Goal: Task Accomplishment & Management: Use online tool/utility

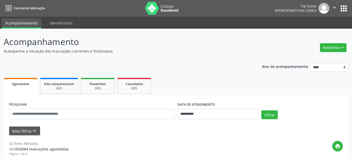
click at [332, 47] on button "Relatórios" at bounding box center [333, 47] width 27 height 9
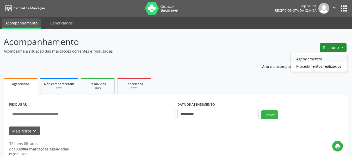
click at [299, 58] on link "Agendamentos" at bounding box center [319, 58] width 56 height 7
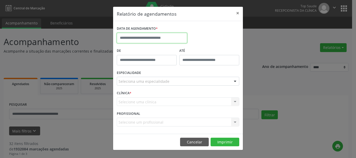
click at [163, 39] on input "text" at bounding box center [152, 38] width 70 height 10
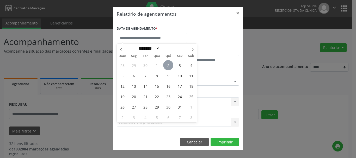
click at [172, 62] on span "2" at bounding box center [168, 65] width 10 height 10
type input "**********"
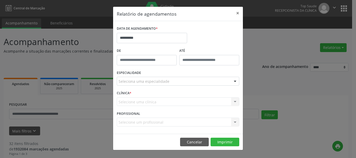
type input "*****"
click at [156, 62] on input "*****" at bounding box center [147, 60] width 60 height 10
click at [153, 45] on div "**********" at bounding box center [152, 36] width 73 height 22
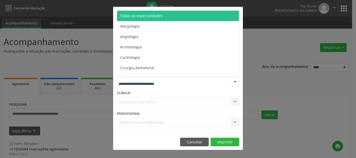
click at [147, 17] on span "Todas as especialidades" at bounding box center [141, 15] width 42 height 5
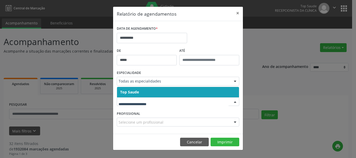
click at [152, 93] on span "Top Saude" at bounding box center [178, 92] width 122 height 10
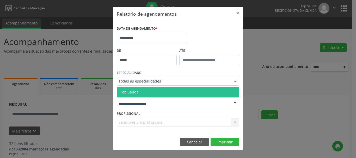
click at [152, 99] on div at bounding box center [178, 102] width 123 height 9
click at [150, 96] on span "Top Saude" at bounding box center [178, 92] width 122 height 10
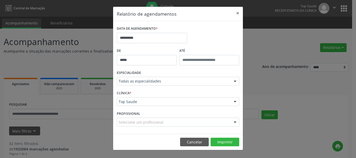
click at [142, 126] on div "Selecione um profissional" at bounding box center [178, 122] width 123 height 9
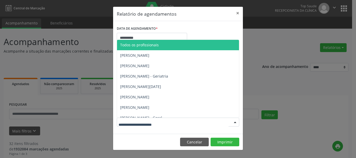
click at [139, 45] on span "Todos os profissionais" at bounding box center [139, 44] width 39 height 5
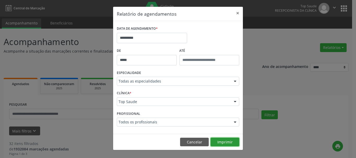
click at [218, 144] on button "Imprimir" at bounding box center [225, 142] width 29 height 9
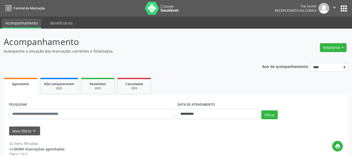
click at [342, 43] on div "Relatórios Agendamentos Procedimentos realizados" at bounding box center [333, 47] width 30 height 13
click at [341, 46] on button "Relatórios" at bounding box center [333, 47] width 27 height 9
click at [301, 64] on link "Procedimentos realizados" at bounding box center [319, 66] width 56 height 7
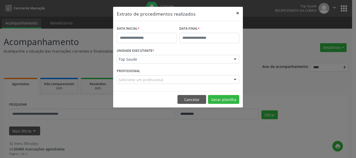
click at [238, 15] on button "×" at bounding box center [238, 13] width 10 height 13
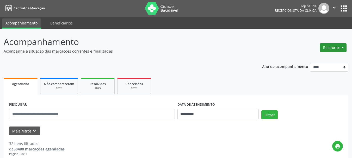
drag, startPoint x: 327, startPoint y: 46, endPoint x: 331, endPoint y: 50, distance: 5.2
click at [330, 49] on button "Relatórios" at bounding box center [333, 47] width 27 height 9
click at [307, 54] on ul "Agendamentos Procedimentos realizados" at bounding box center [319, 62] width 57 height 19
click at [308, 56] on link "Agendamentos" at bounding box center [319, 58] width 56 height 7
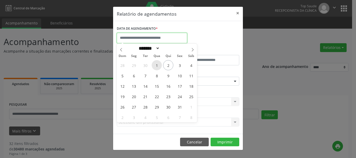
drag, startPoint x: 177, startPoint y: 40, endPoint x: 158, endPoint y: 62, distance: 28.5
click at [155, 63] on body "**********" at bounding box center [178, 79] width 356 height 158
click at [169, 63] on span "2" at bounding box center [168, 65] width 10 height 10
type input "**********"
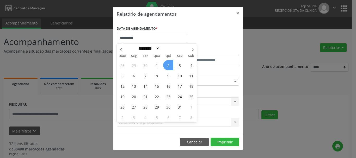
click at [169, 66] on span "2" at bounding box center [168, 65] width 10 height 10
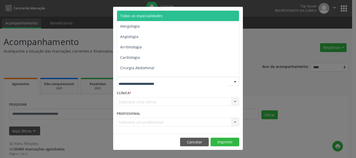
click at [133, 85] on div at bounding box center [178, 81] width 123 height 9
click at [133, 17] on span "Todas as especialidades" at bounding box center [141, 15] width 42 height 5
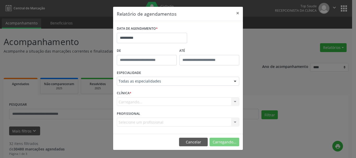
click at [138, 99] on div "Carregando..." at bounding box center [178, 102] width 123 height 9
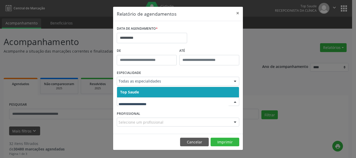
click at [136, 97] on span "Top Saude" at bounding box center [178, 92] width 122 height 10
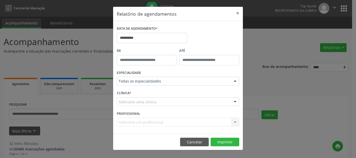
drag, startPoint x: 138, startPoint y: 102, endPoint x: 136, endPoint y: 98, distance: 3.9
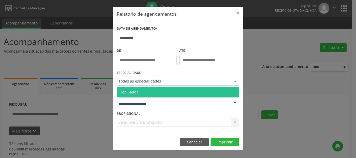
click at [131, 88] on span "Top Saude" at bounding box center [178, 92] width 122 height 10
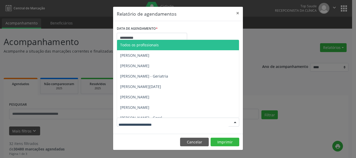
click at [139, 50] on span "Todos os profissionais" at bounding box center [178, 45] width 122 height 10
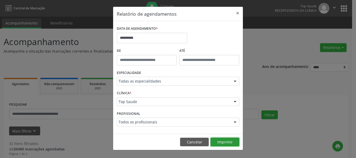
click at [218, 144] on button "Imprimir" at bounding box center [225, 142] width 29 height 9
click at [240, 12] on button "×" at bounding box center [238, 13] width 10 height 13
